Goal: Find specific page/section: Find specific page/section

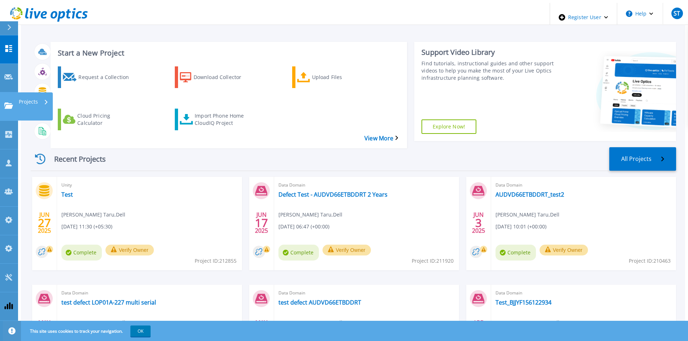
click at [6, 92] on link "Projects Projects" at bounding box center [9, 106] width 18 height 29
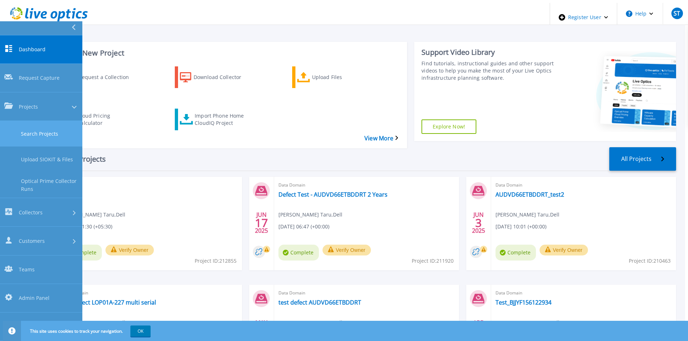
click at [31, 121] on link "Search Projects" at bounding box center [41, 134] width 82 height 26
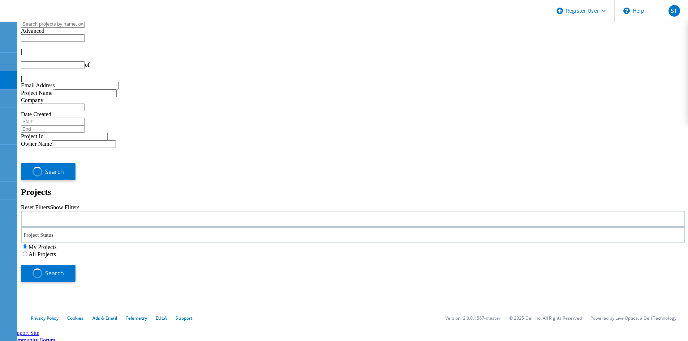
type input "1"
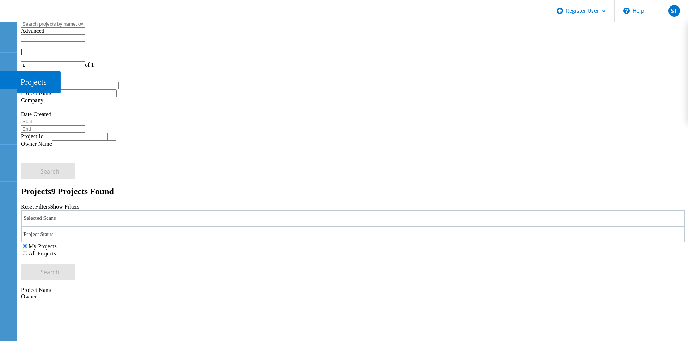
click at [4, 77] on use at bounding box center [4, 77] width 0 height 0
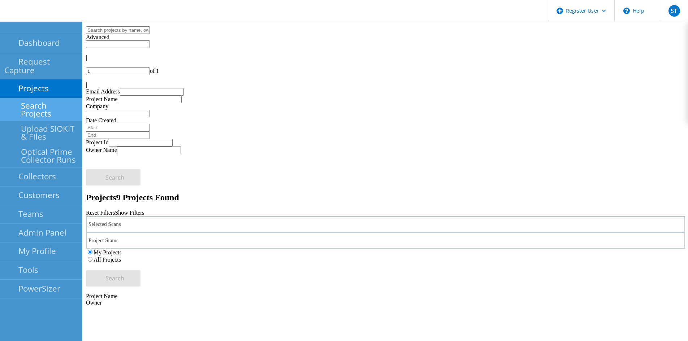
click at [220, 216] on div "Selected Scans" at bounding box center [385, 224] width 599 height 16
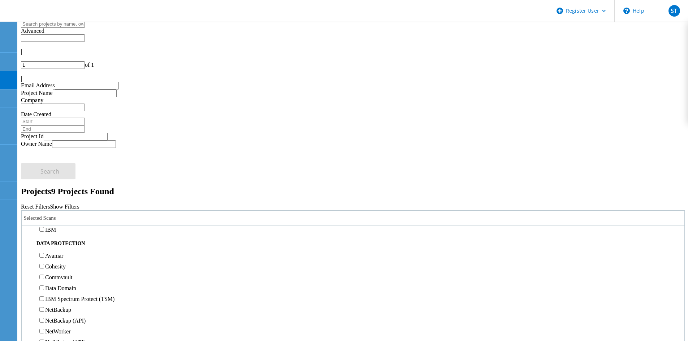
scroll to position [289, 0]
click at [59, 184] on label "3PAR" at bounding box center [52, 187] width 14 height 6
click at [44, 184] on input "3PAR" at bounding box center [41, 186] width 5 height 5
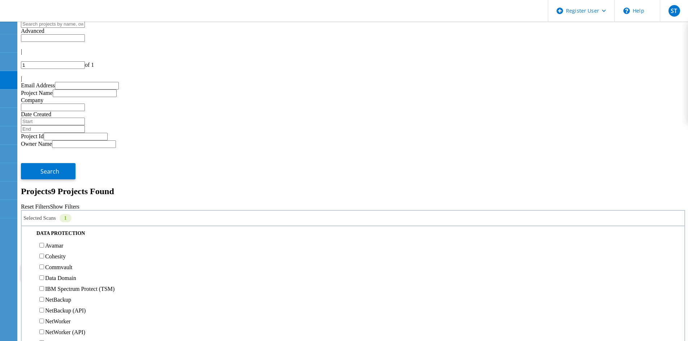
click at [56, 251] on label "All Projects" at bounding box center [42, 254] width 27 height 6
click at [27, 251] on input "All Projects" at bounding box center [25, 253] width 5 height 5
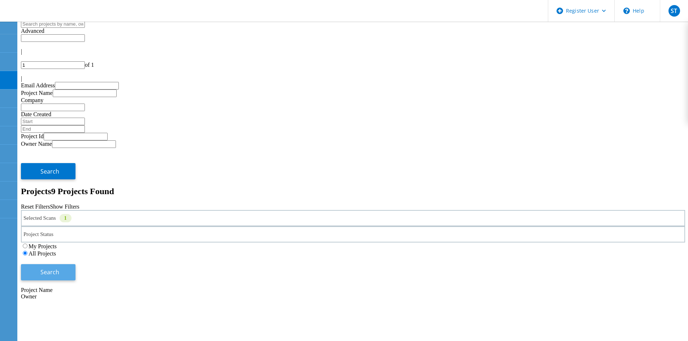
click at [75, 264] on button "Search" at bounding box center [48, 272] width 55 height 16
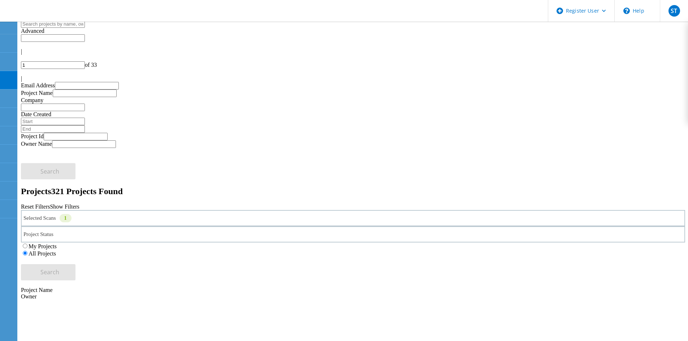
drag, startPoint x: 622, startPoint y: 32, endPoint x: 613, endPoint y: 35, distance: 9.7
click at [85, 61] on input "1" at bounding box center [53, 65] width 64 height 8
type input "8"
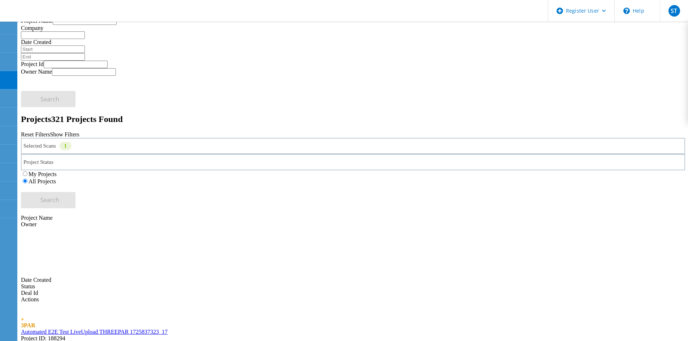
scroll to position [0, 0]
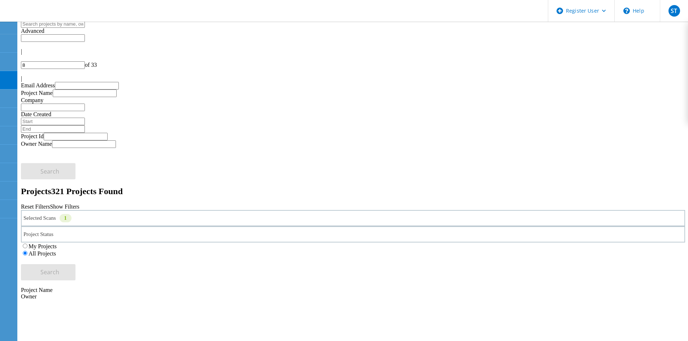
click at [134, 210] on div "Selected Scans 1" at bounding box center [353, 218] width 664 height 16
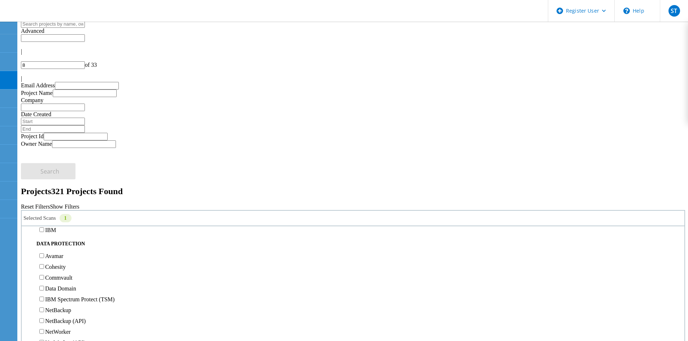
scroll to position [289, 0]
click at [59, 184] on label "3PAR" at bounding box center [52, 187] width 14 height 6
click at [44, 184] on input "3PAR" at bounding box center [41, 186] width 5 height 5
click at [56, 195] on label "Pure" at bounding box center [50, 198] width 10 height 6
click at [44, 195] on input "Pure" at bounding box center [41, 197] width 5 height 5
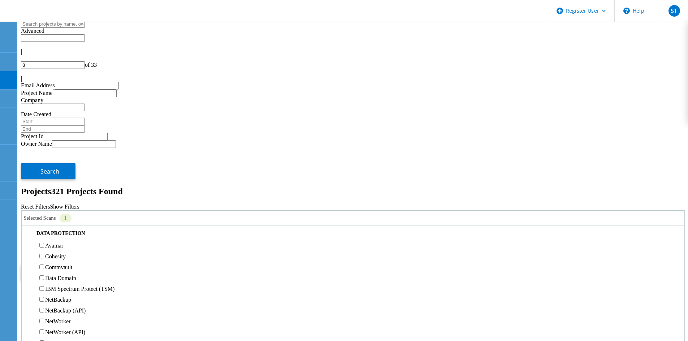
click at [59, 268] on span "Search" at bounding box center [49, 272] width 19 height 8
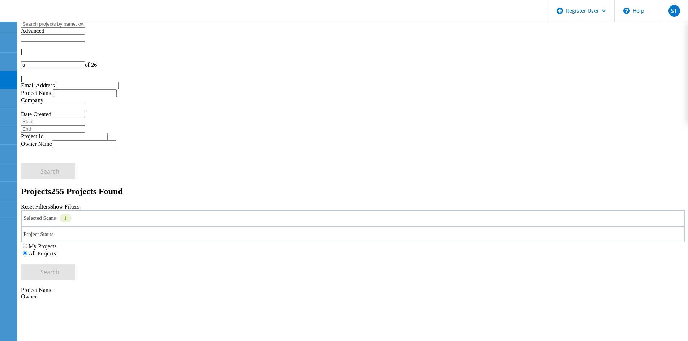
drag, startPoint x: 620, startPoint y: 34, endPoint x: 610, endPoint y: 34, distance: 9.8
click at [610, 61] on div "8 of 26" at bounding box center [353, 65] width 664 height 8
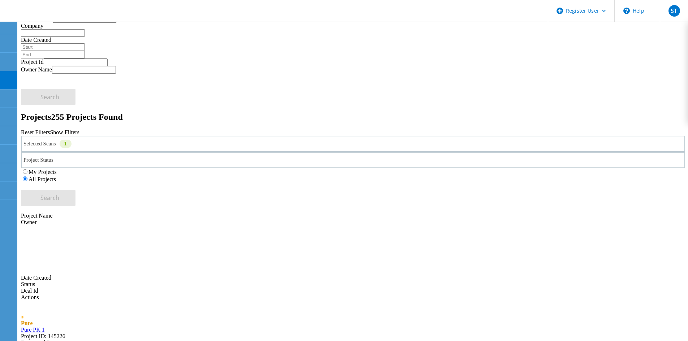
scroll to position [181, 0]
